Goal: Information Seeking & Learning: Learn about a topic

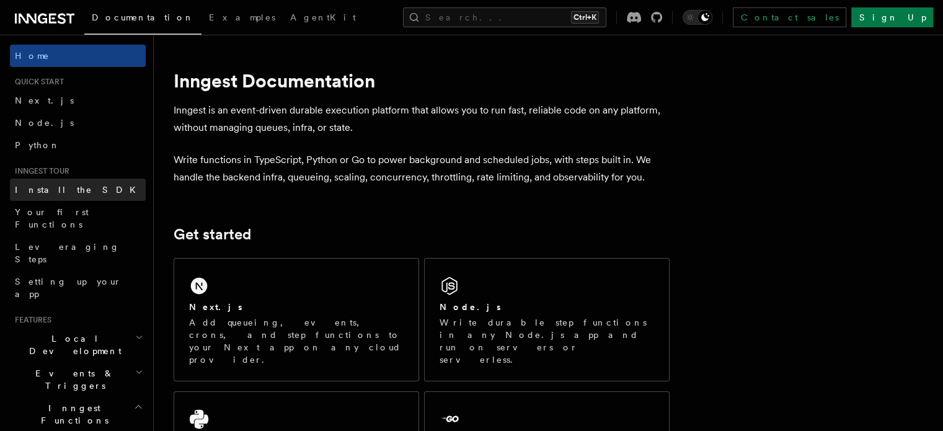
click at [74, 186] on link "Install the SDK" at bounding box center [78, 190] width 136 height 22
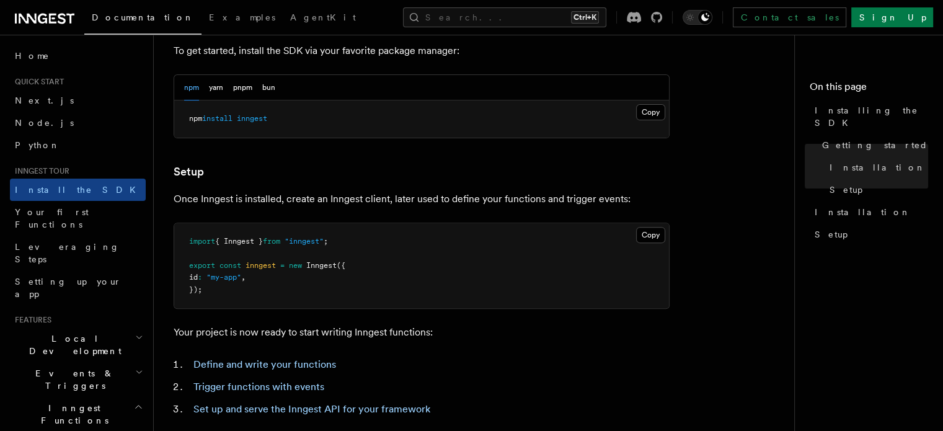
scroll to position [587, 0]
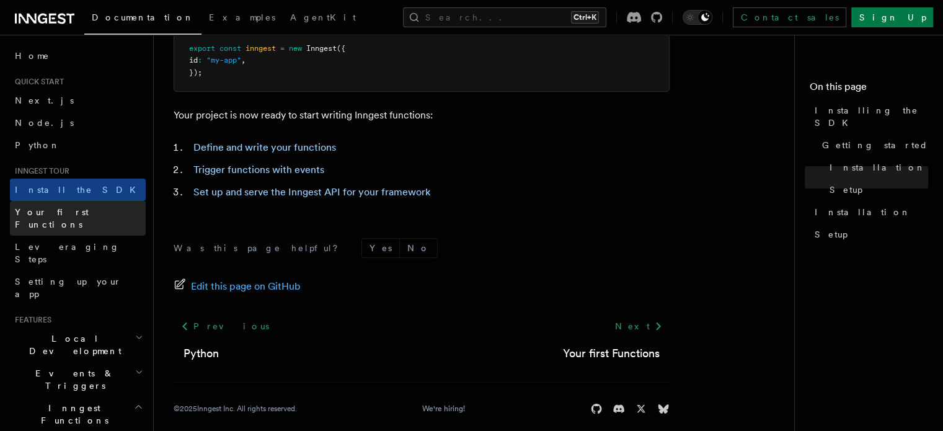
click at [42, 208] on span "Your first Functions" at bounding box center [52, 218] width 74 height 22
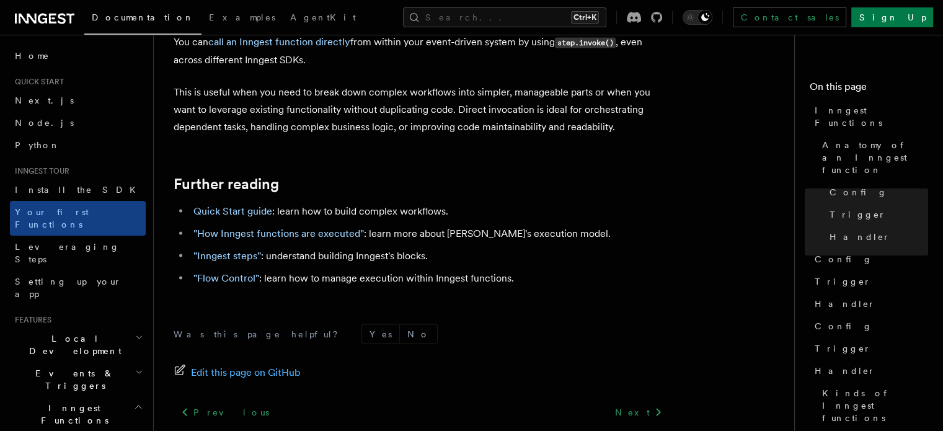
scroll to position [2612, 0]
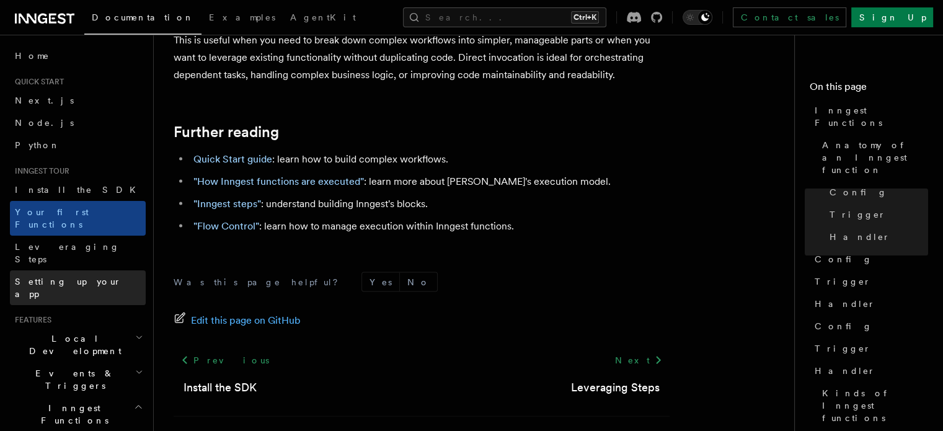
click at [68, 270] on link "Setting up your app" at bounding box center [78, 287] width 136 height 35
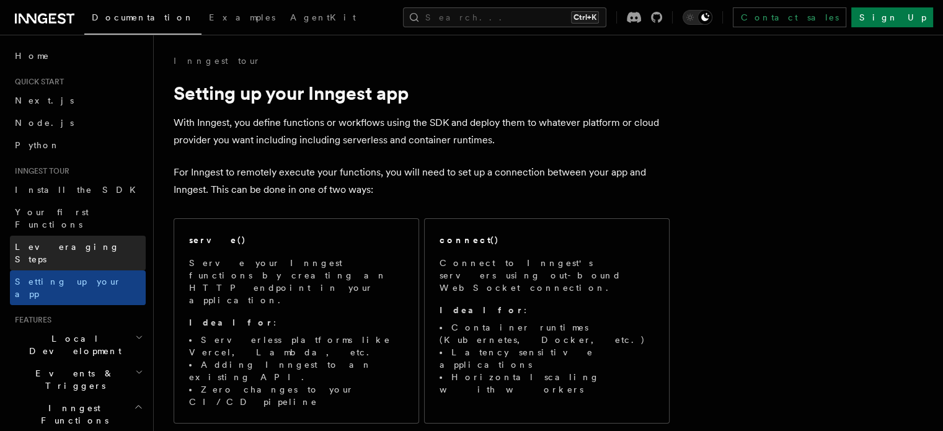
click at [72, 242] on span "Leveraging Steps" at bounding box center [67, 253] width 105 height 22
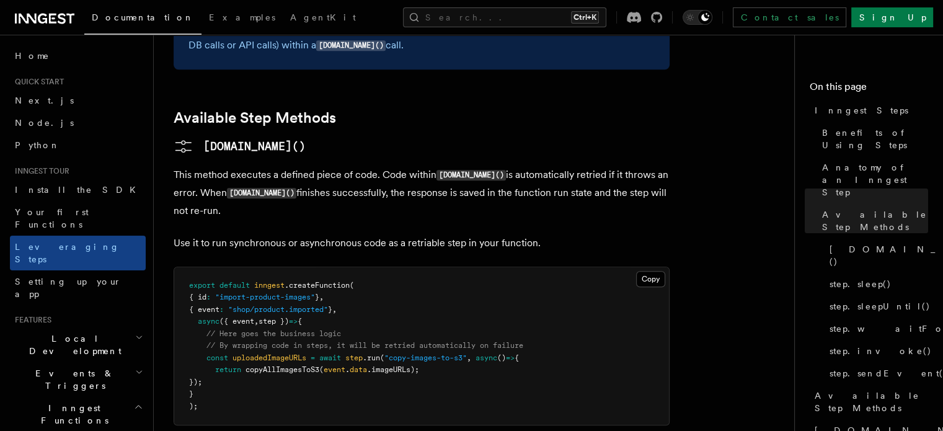
scroll to position [988, 0]
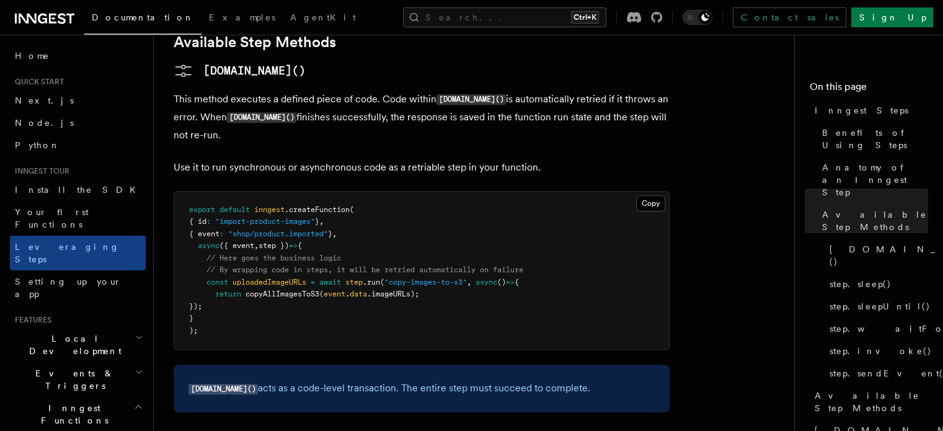
click at [318, 260] on pre "export default inngest .createFunction ( { id : "import-product-images" } , { e…" at bounding box center [421, 271] width 495 height 158
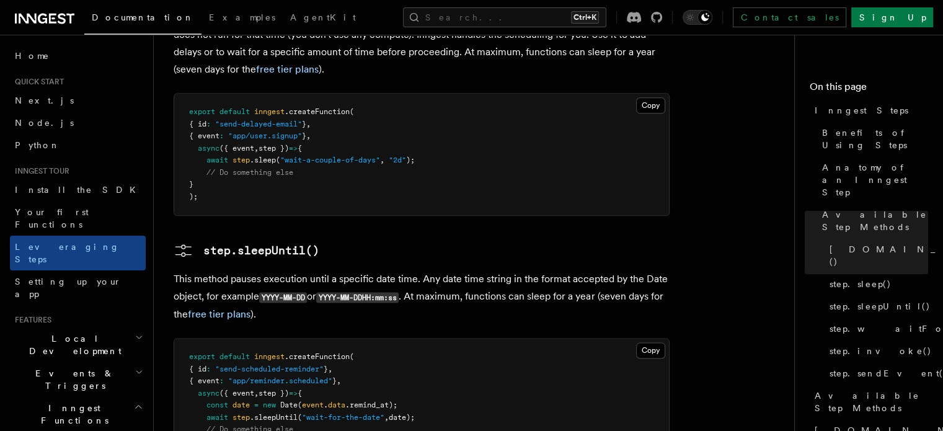
scroll to position [1530, 0]
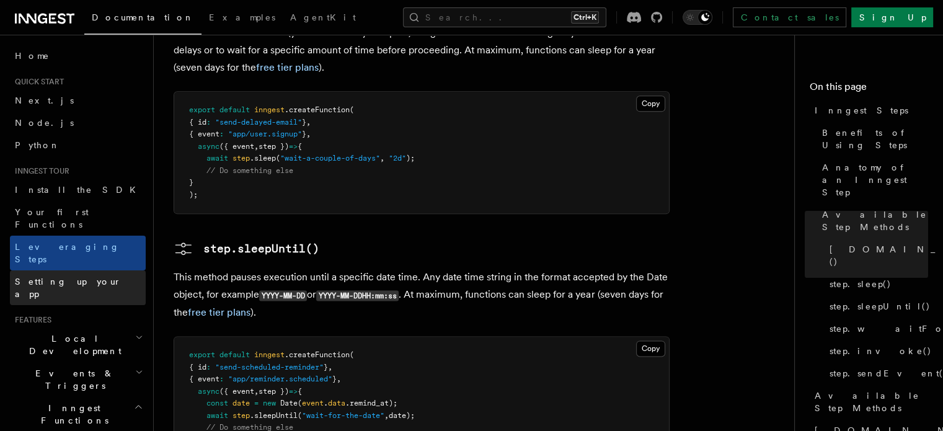
click at [55, 277] on span "Setting up your app" at bounding box center [68, 288] width 107 height 22
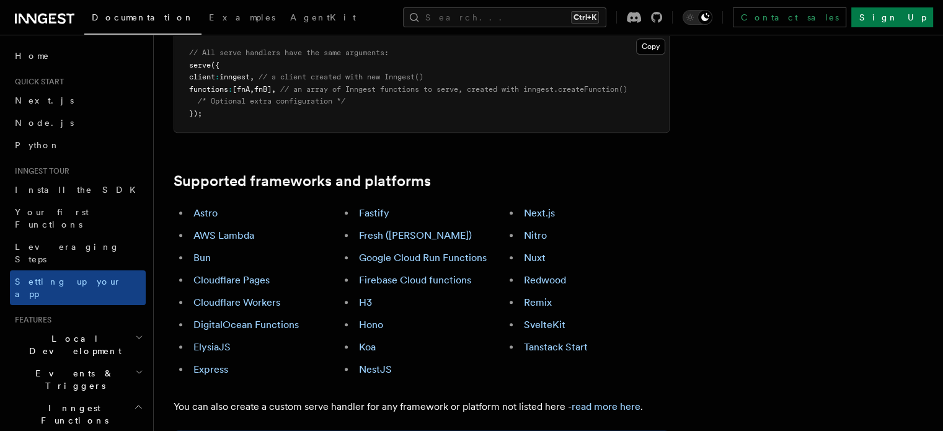
scroll to position [647, 0]
click at [549, 207] on link "Next.js" at bounding box center [539, 213] width 31 height 12
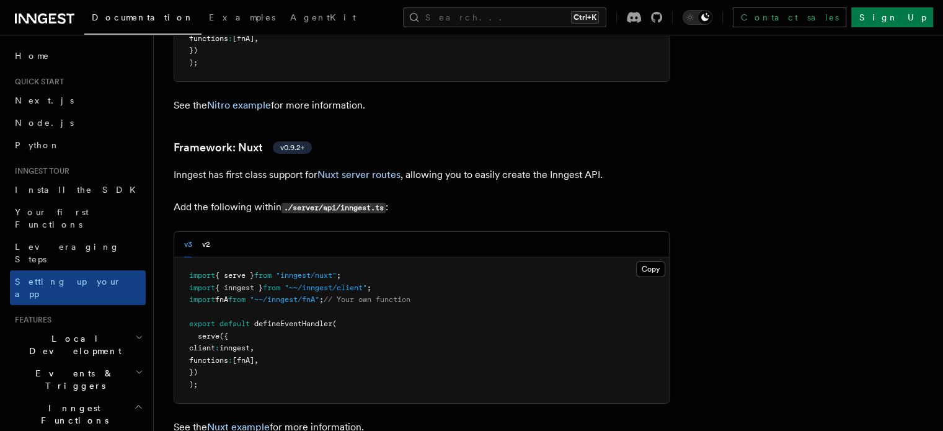
scroll to position [8875, 0]
